Goal: Check status: Check status

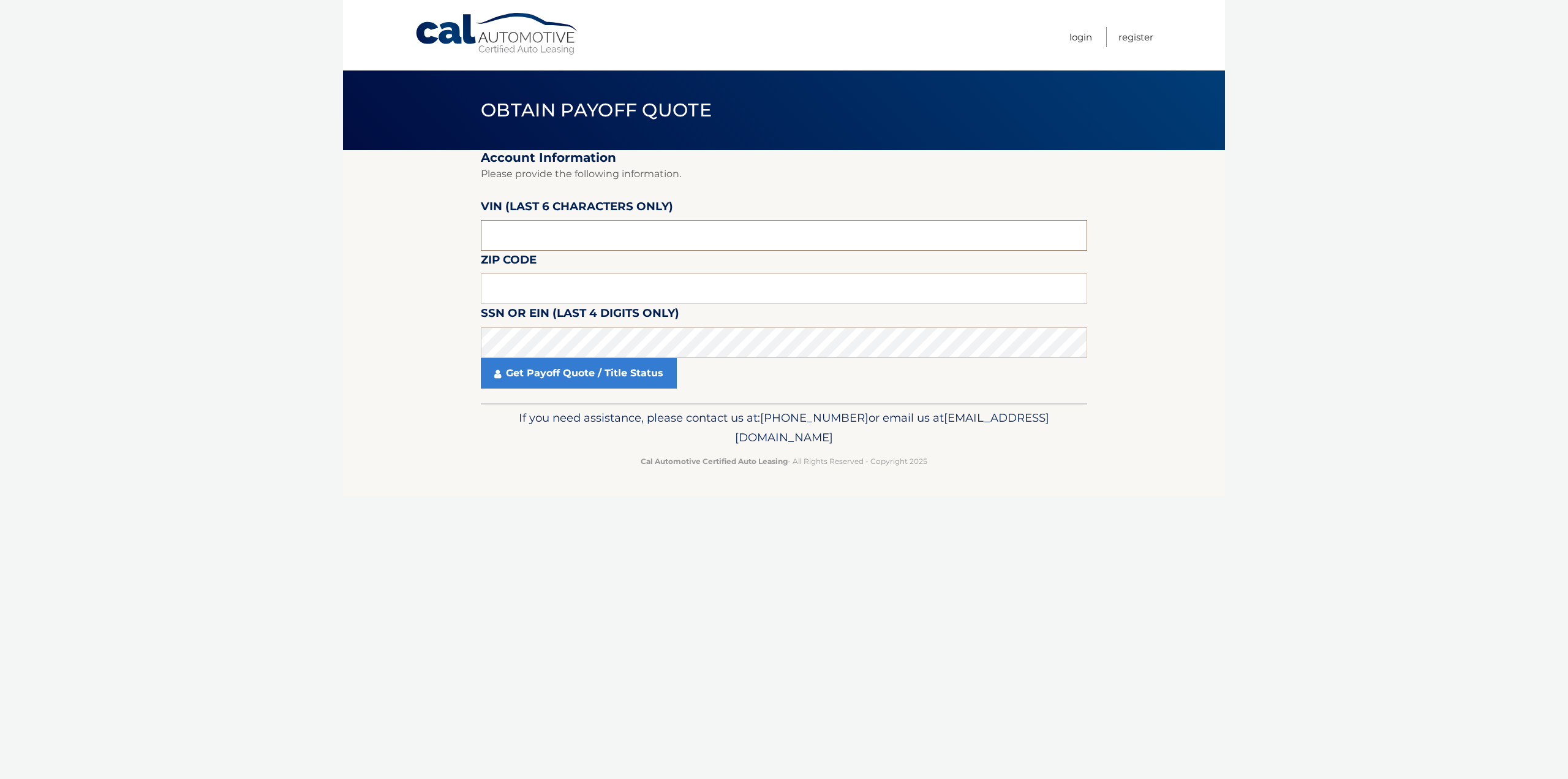
click at [581, 226] on input "text" at bounding box center [784, 236] width 607 height 31
type input "3*****"
type input "008610"
click at [549, 301] on input "text" at bounding box center [784, 288] width 607 height 31
type input "07205"
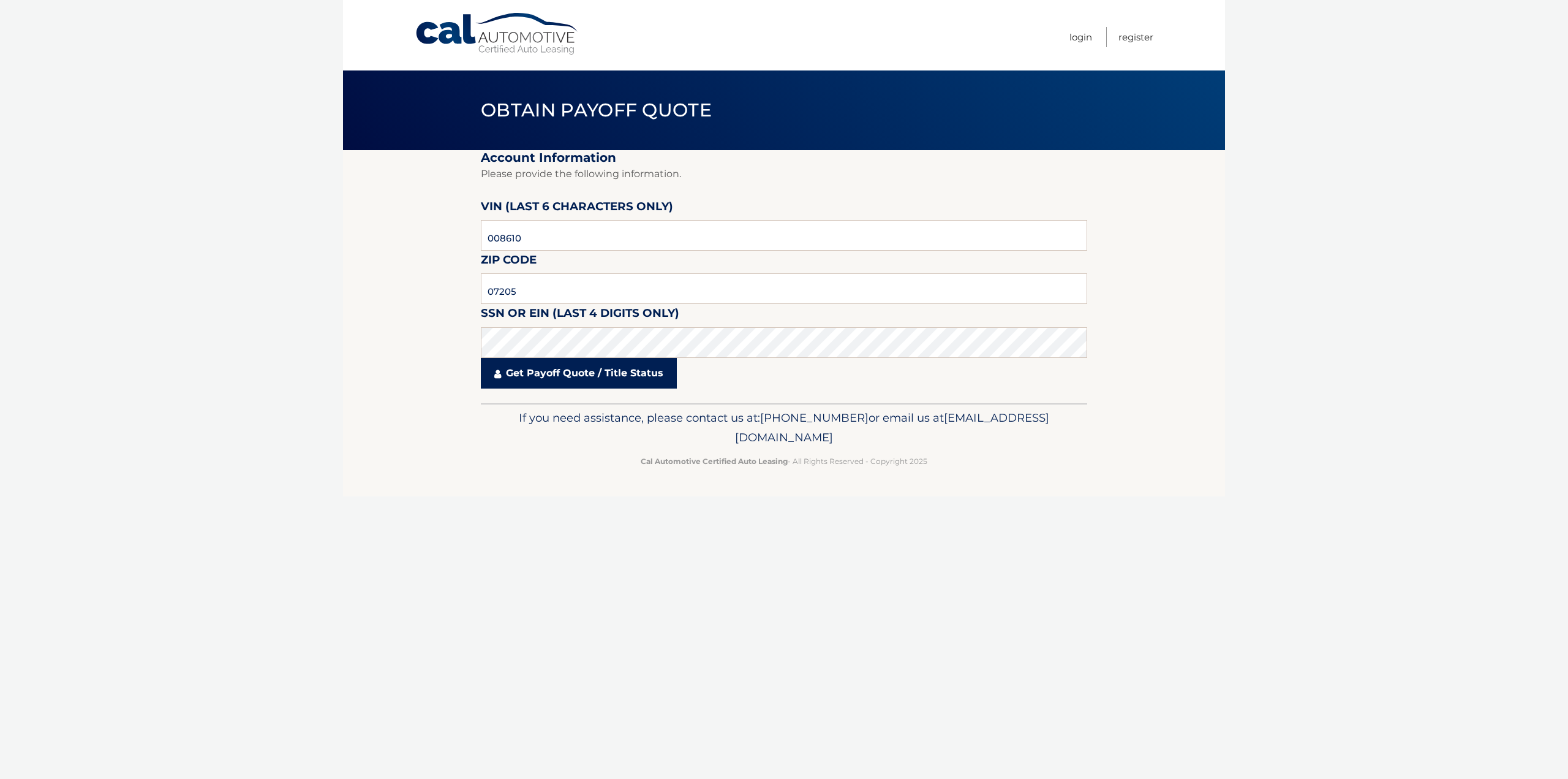
click at [548, 368] on link "Get Payoff Quote / Title Status" at bounding box center [578, 373] width 196 height 31
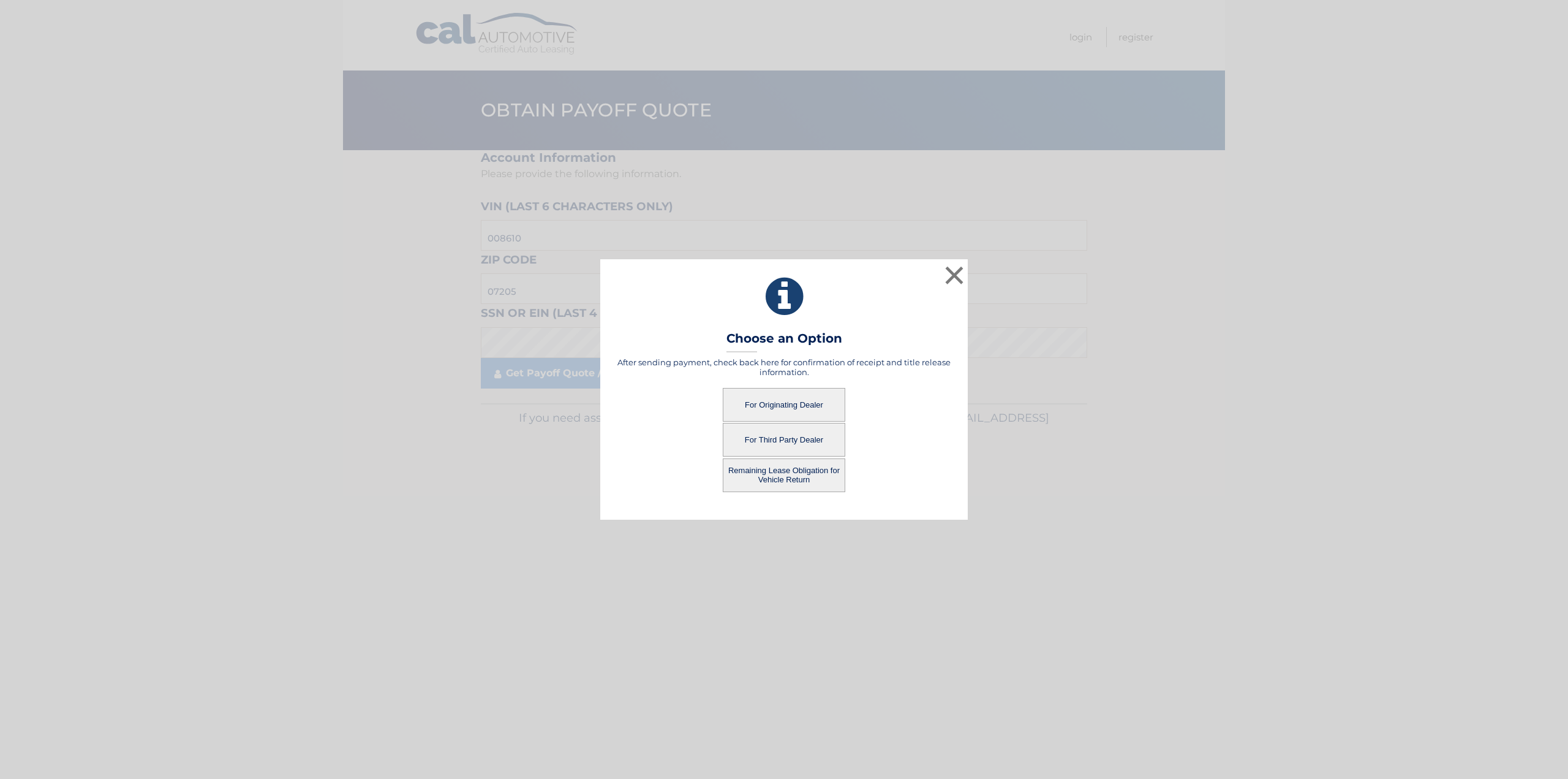
click at [788, 405] on button "For Originating Dealer" at bounding box center [784, 404] width 123 height 33
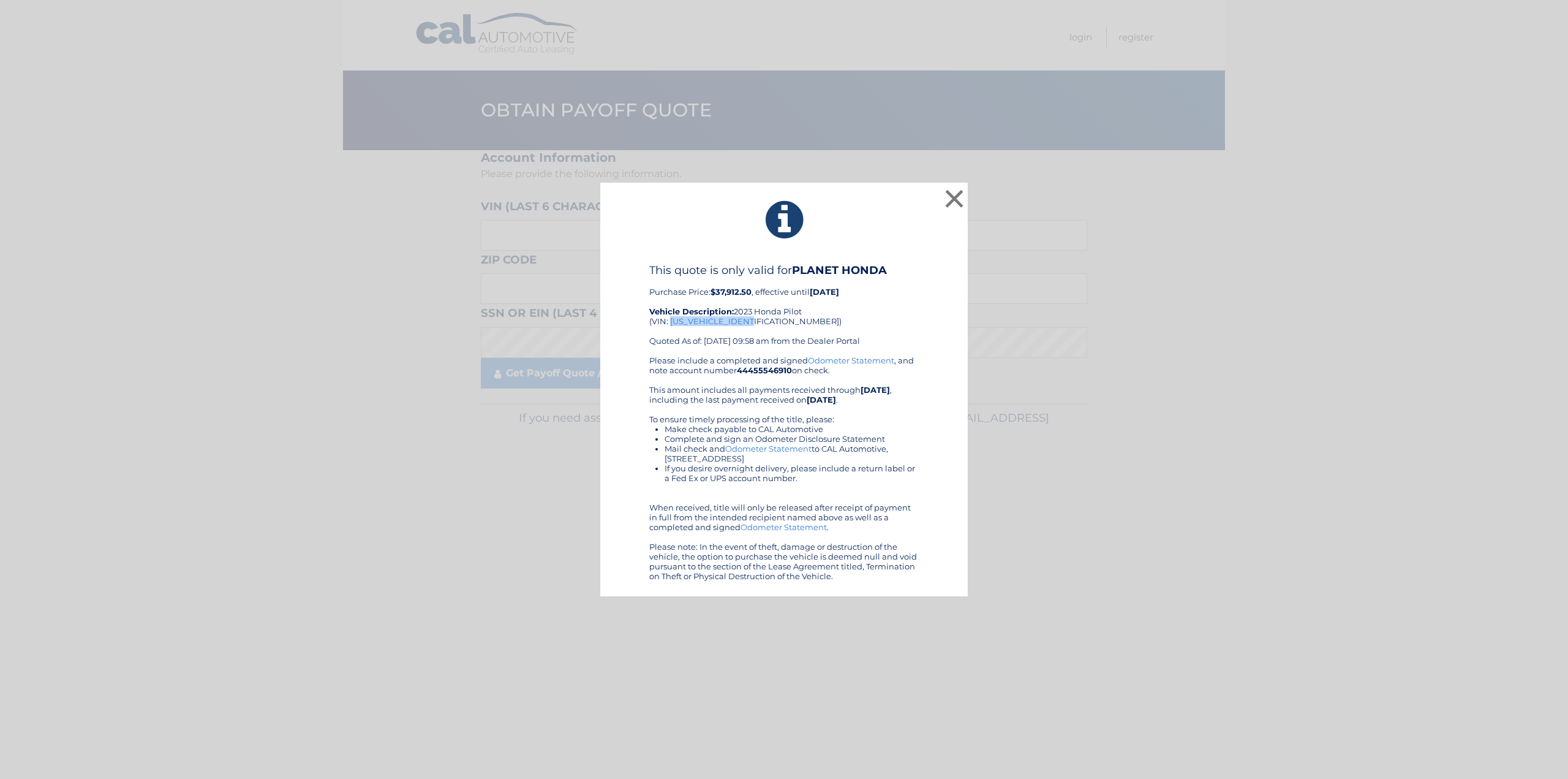
drag, startPoint x: 757, startPoint y: 320, endPoint x: 672, endPoint y: 324, distance: 85.1
click at [672, 324] on div "This quote is only valid for PLANET HONDA Purchase Price: $37,912.50 , effectiv…" at bounding box center [784, 309] width 270 height 92
copy div "[US_VEHICLE_IDENTIFICATION_NUMBER]"
click at [957, 197] on button "×" at bounding box center [954, 198] width 24 height 24
